Goal: Obtain resource: Obtain resource

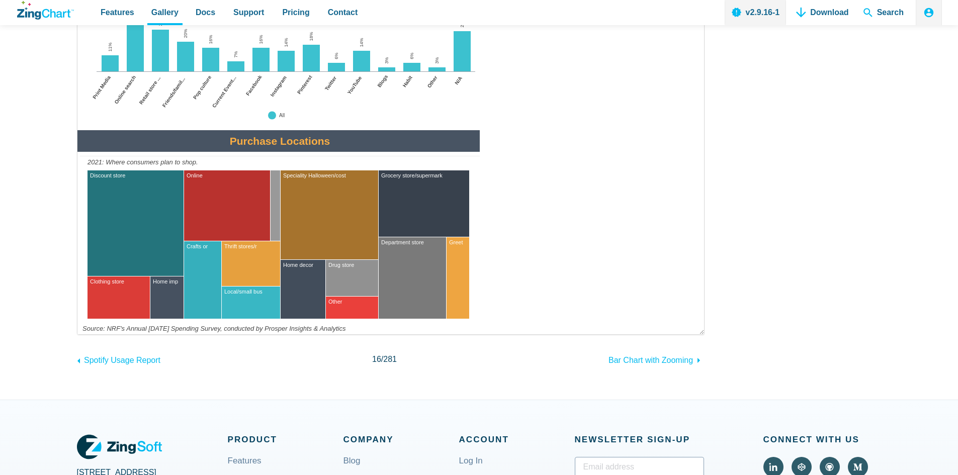
scroll to position [1408, 0]
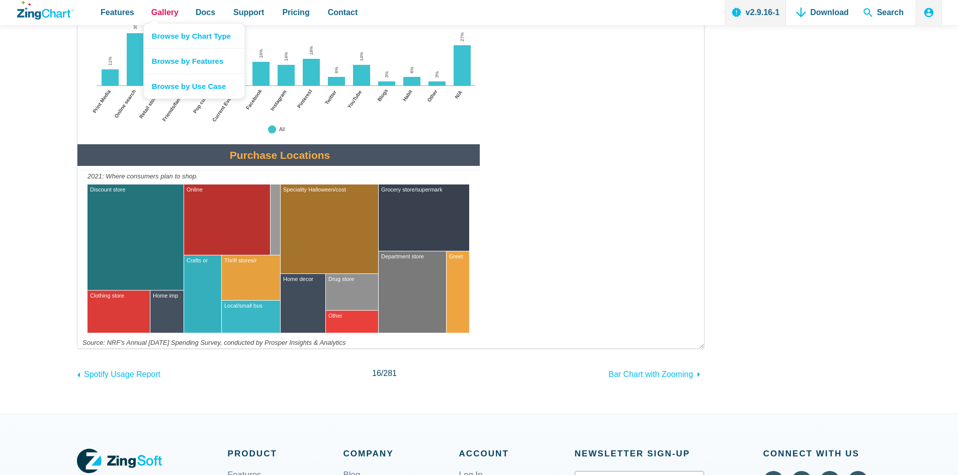
click at [157, 15] on span "Gallery" at bounding box center [164, 13] width 27 height 14
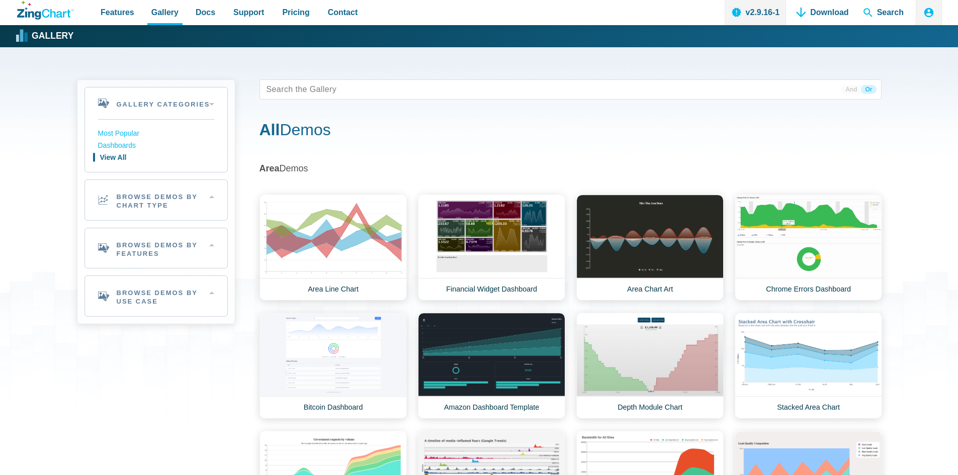
click at [116, 156] on link "View All" at bounding box center [156, 158] width 116 height 12
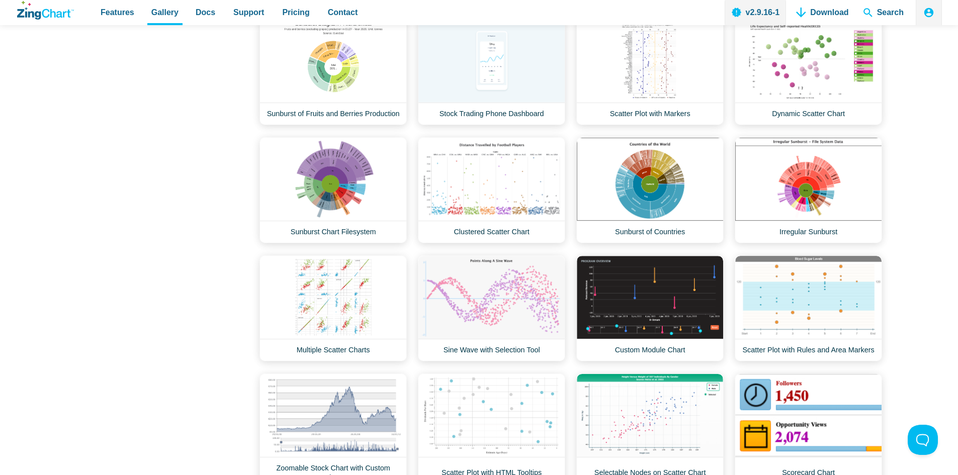
scroll to position [9555, 0]
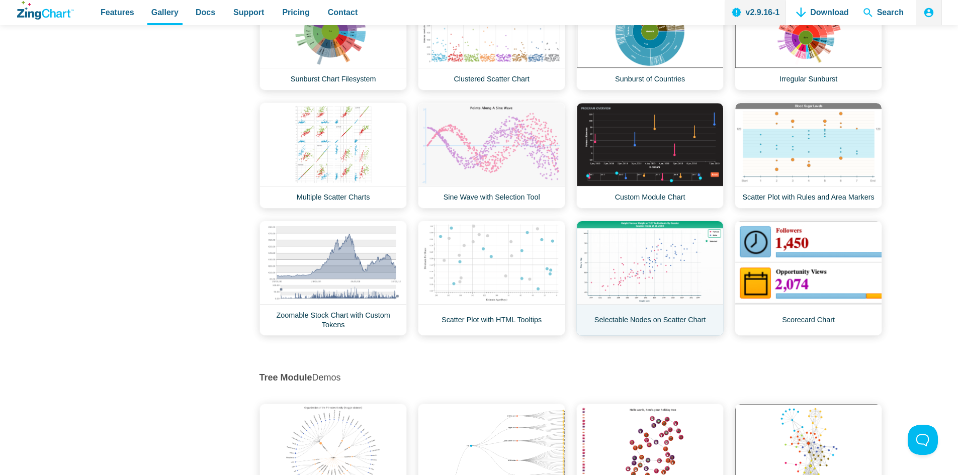
click at [640, 264] on link "Selectable Nodes on Scatter Chart" at bounding box center [649, 278] width 147 height 115
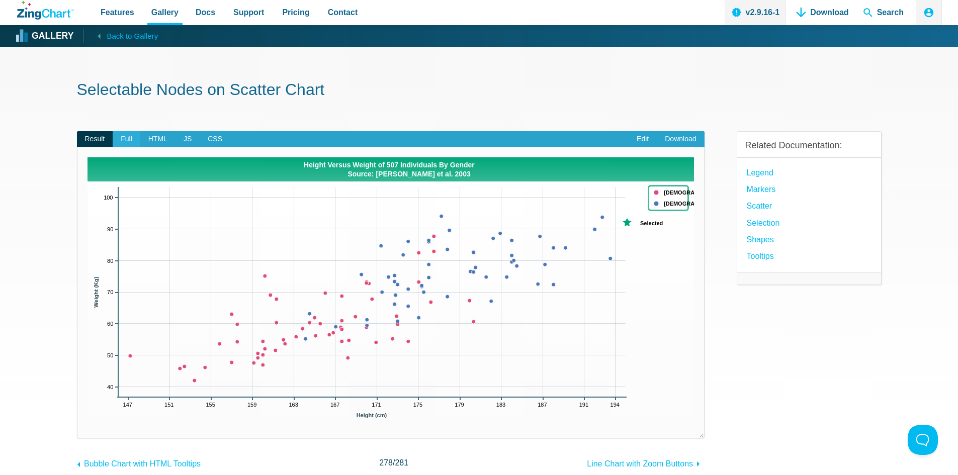
click at [128, 138] on span "Full" at bounding box center [127, 139] width 28 height 16
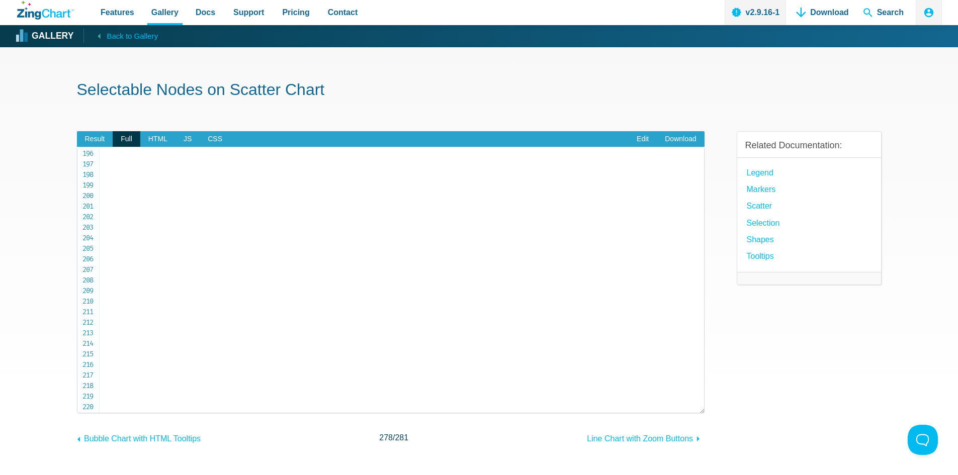
scroll to position [2061, 0]
drag, startPoint x: 129, startPoint y: 154, endPoint x: 178, endPoint y: 361, distance: 212.4
copy span "legend : { adjustLayout : true , alpha : 0.8 , borderColor : '#00a679' , border…"
